Goal: Task Accomplishment & Management: Manage account settings

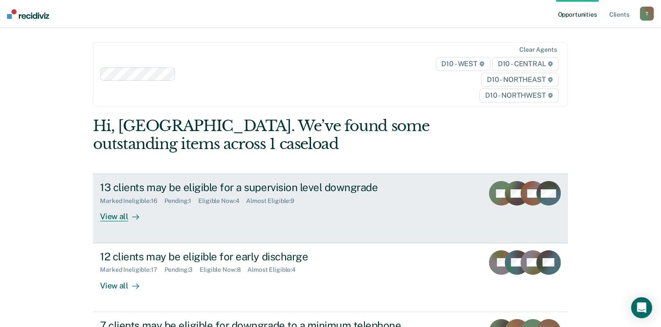
click at [105, 219] on div "View all" at bounding box center [124, 213] width 49 height 17
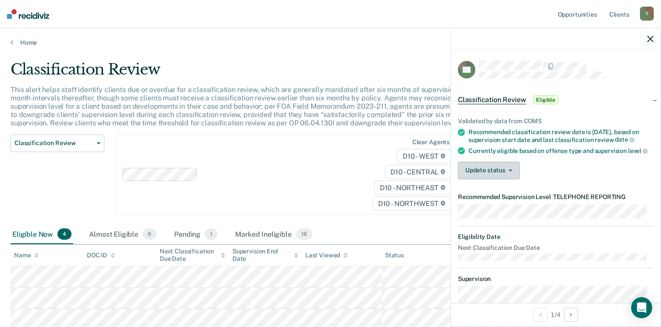
click at [507, 171] on span "button" at bounding box center [508, 171] width 7 height 2
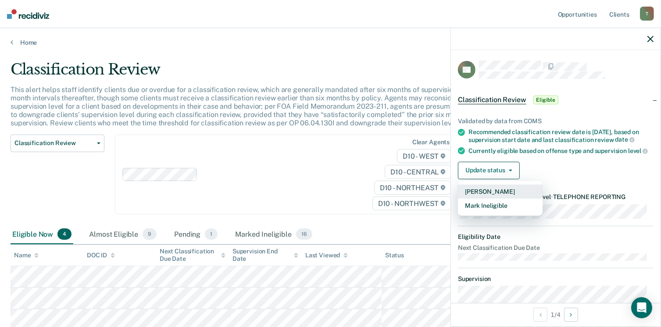
click at [497, 198] on button "[PERSON_NAME]" at bounding box center [500, 192] width 85 height 14
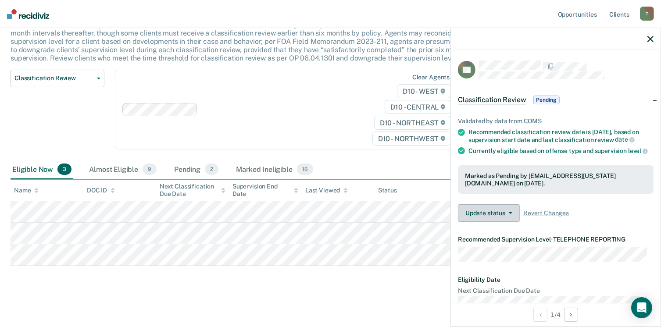
scroll to position [65, 0]
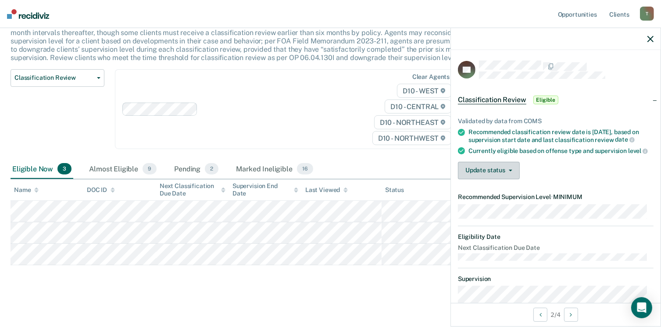
click at [509, 177] on button "Update status" at bounding box center [489, 171] width 62 height 18
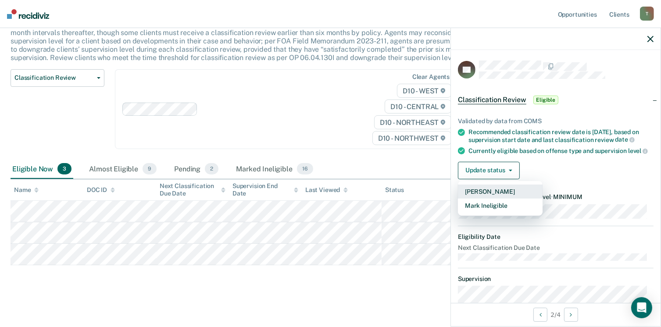
click at [493, 195] on button "[PERSON_NAME]" at bounding box center [500, 192] width 85 height 14
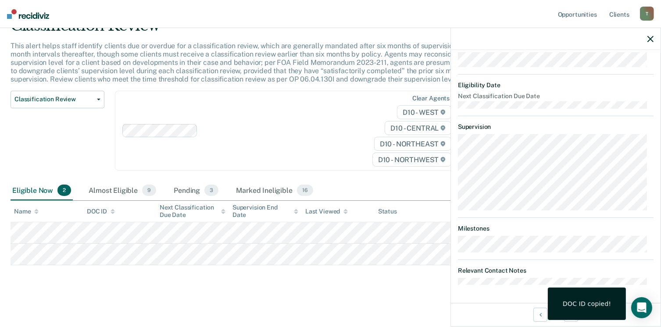
scroll to position [124, 0]
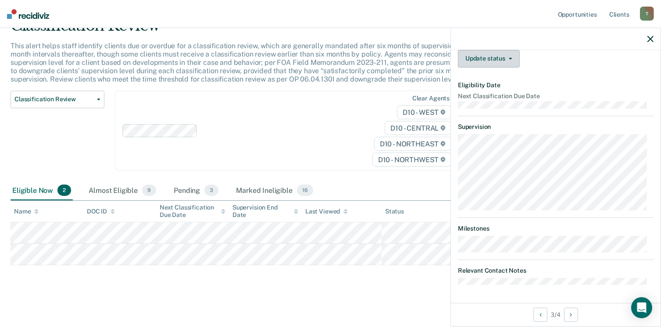
click at [511, 57] on button "Update status" at bounding box center [489, 59] width 62 height 18
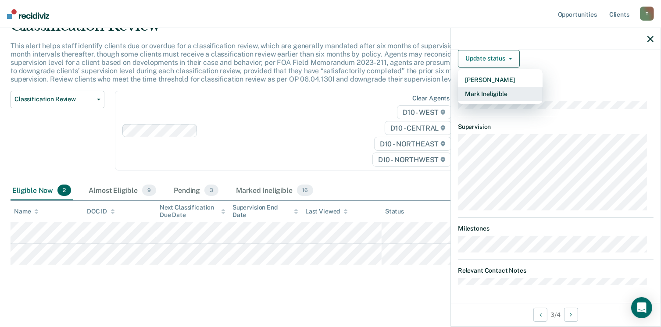
click at [479, 95] on button "Mark Ineligible" at bounding box center [500, 94] width 85 height 14
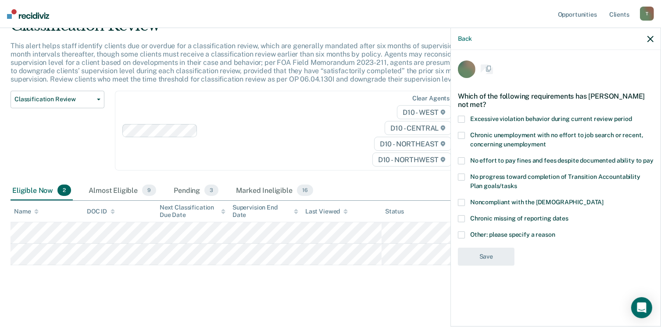
scroll to position [0, 0]
click at [460, 234] on span at bounding box center [461, 235] width 7 height 7
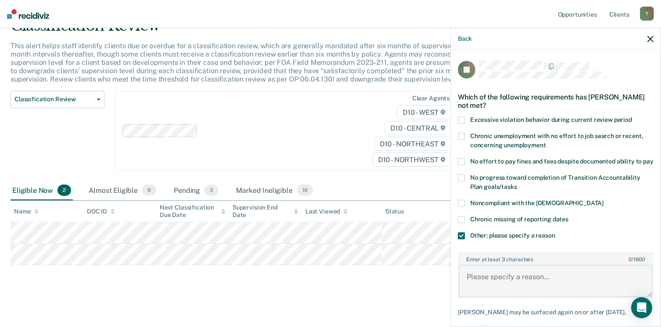
click at [466, 284] on textarea "Enter at least 3 characters 0 / 1600" at bounding box center [556, 281] width 194 height 32
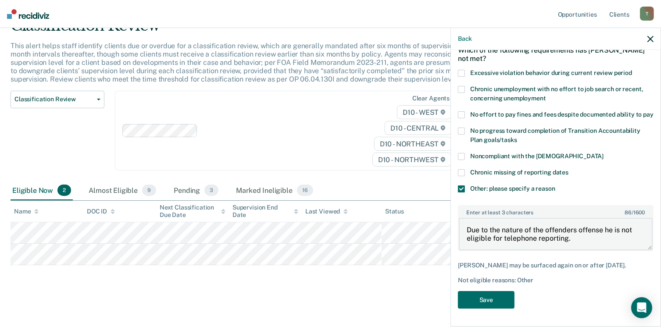
scroll to position [61, 0]
type textarea "Due to the nature of the offenders offense he is not eligible for telephone rep…"
click at [479, 299] on button "Save" at bounding box center [486, 300] width 57 height 18
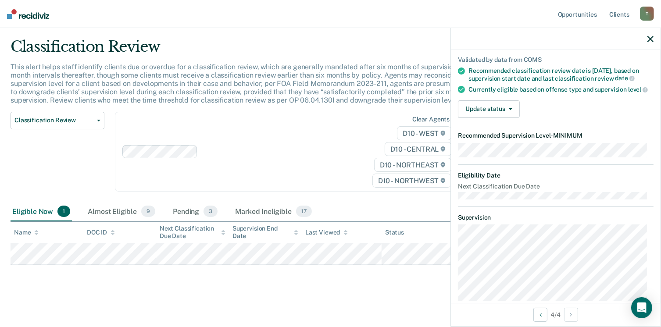
scroll to position [18, 0]
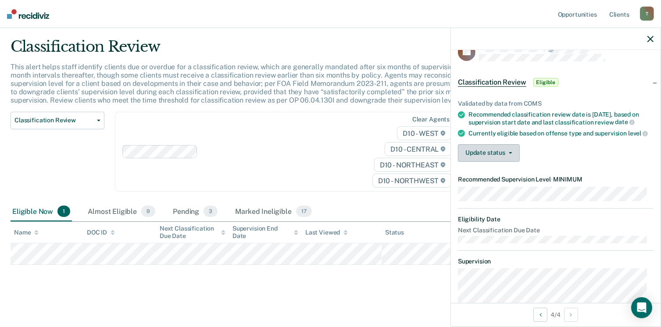
click at [511, 154] on icon "button" at bounding box center [511, 153] width 4 height 2
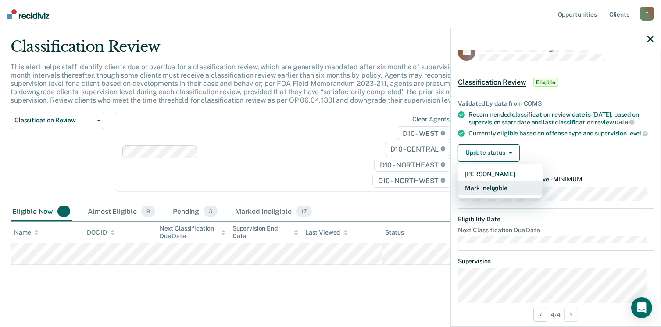
click at [476, 195] on button "Mark Ineligible" at bounding box center [500, 188] width 85 height 14
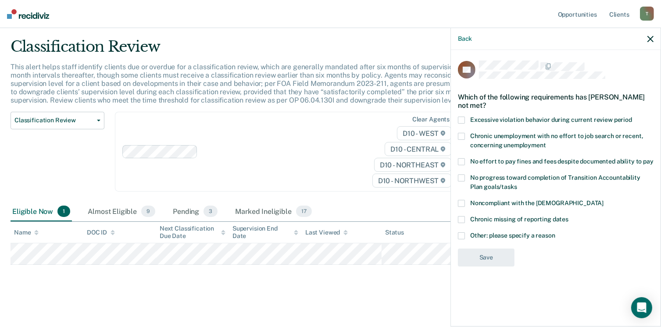
click at [460, 235] on span at bounding box center [461, 235] width 7 height 7
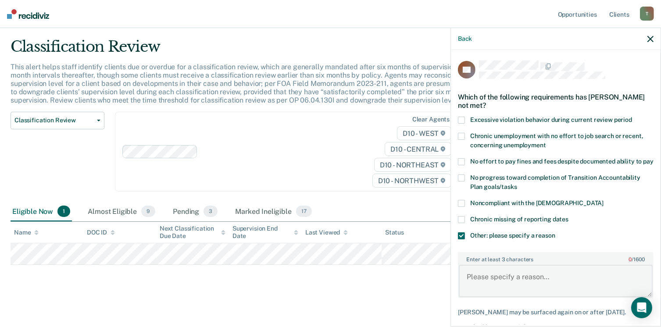
click at [468, 282] on textarea "Enter at least 3 characters 0 / 1600" at bounding box center [556, 281] width 194 height 32
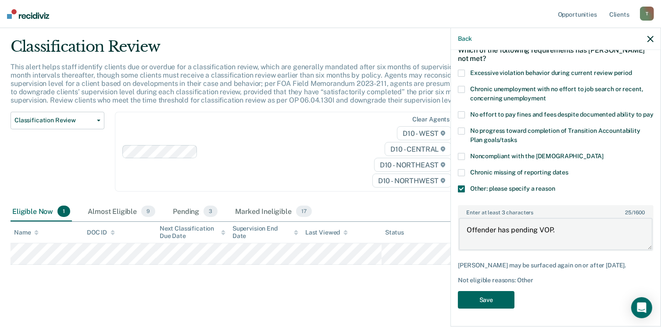
scroll to position [61, 0]
type textarea "Offender has pending VOP."
click at [484, 303] on button "Save" at bounding box center [486, 300] width 57 height 18
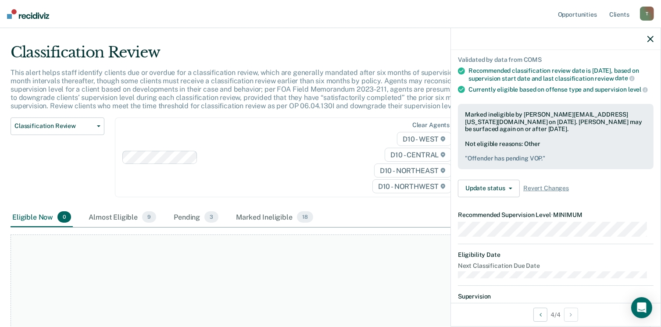
scroll to position [0, 0]
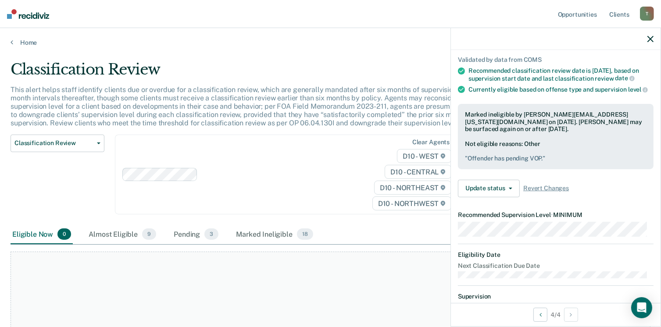
drag, startPoint x: 562, startPoint y: 182, endPoint x: 451, endPoint y: 244, distance: 127.4
drag, startPoint x: 451, startPoint y: 244, endPoint x: 387, endPoint y: 50, distance: 204.8
click at [387, 50] on main "Classification Review This alert helps staff identify clients due or overdue fo…" at bounding box center [330, 188] width 661 height 285
click at [31, 43] on link "Home" at bounding box center [331, 43] width 640 height 8
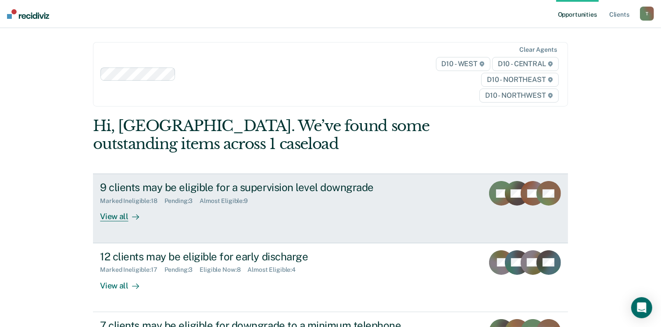
click at [109, 218] on div "View all" at bounding box center [124, 213] width 49 height 17
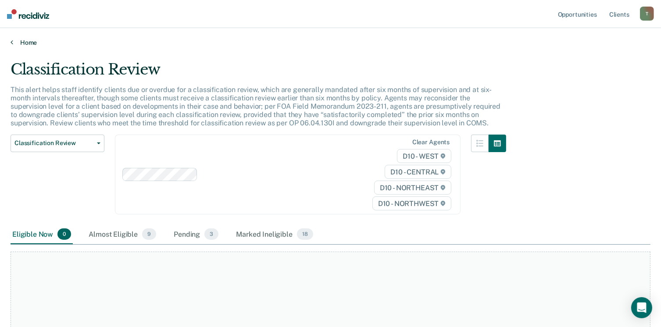
click at [29, 40] on link "Home" at bounding box center [331, 43] width 640 height 8
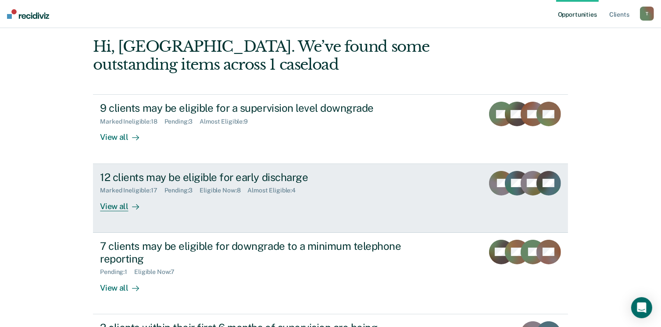
scroll to position [88, 0]
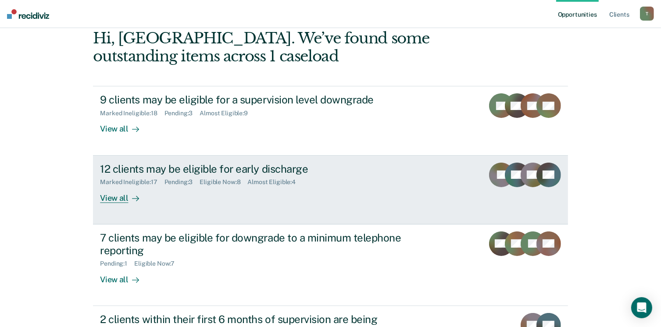
click at [105, 195] on div "View all" at bounding box center [124, 194] width 49 height 17
